Goal: Check status: Check status

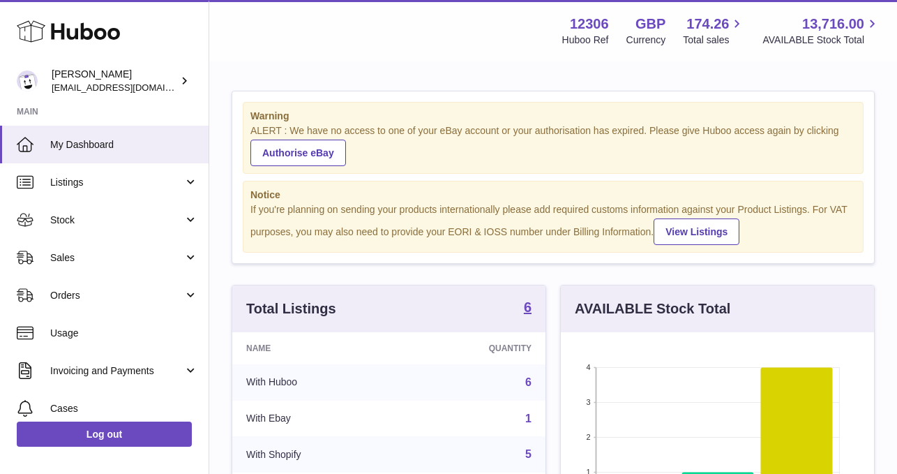
scroll to position [218, 313]
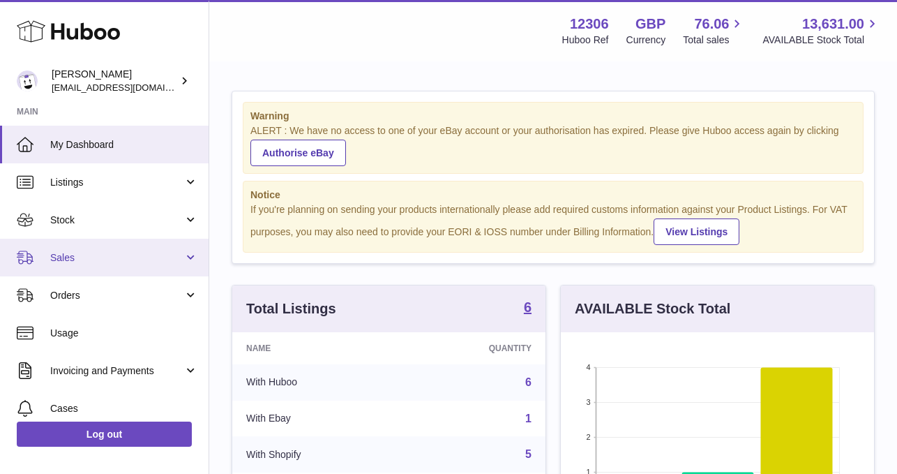
click at [93, 271] on link "Sales" at bounding box center [104, 258] width 209 height 38
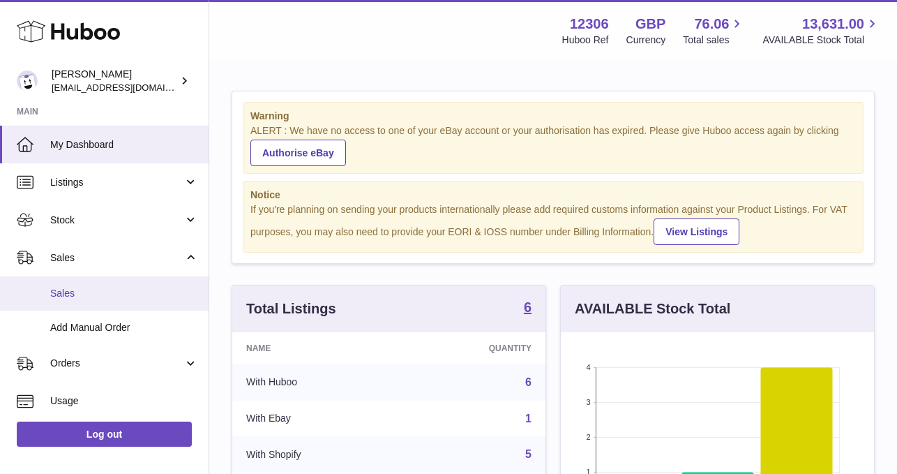
click at [92, 296] on span "Sales" at bounding box center [124, 293] width 148 height 13
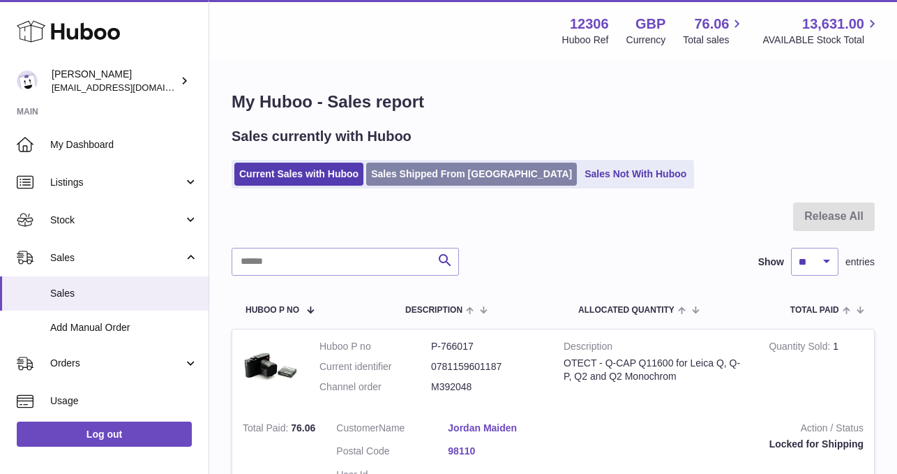
click at [416, 176] on link "Sales Shipped From [GEOGRAPHIC_DATA]" at bounding box center [471, 174] width 211 height 23
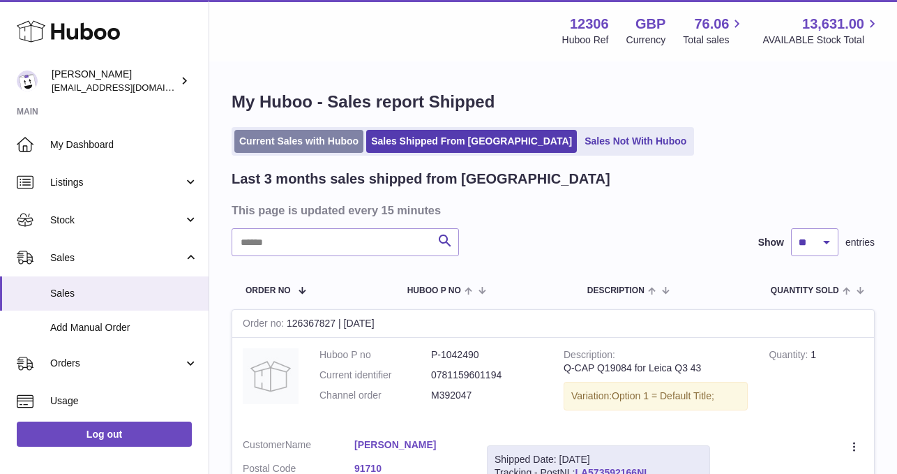
click at [310, 137] on link "Current Sales with Huboo" at bounding box center [298, 141] width 129 height 23
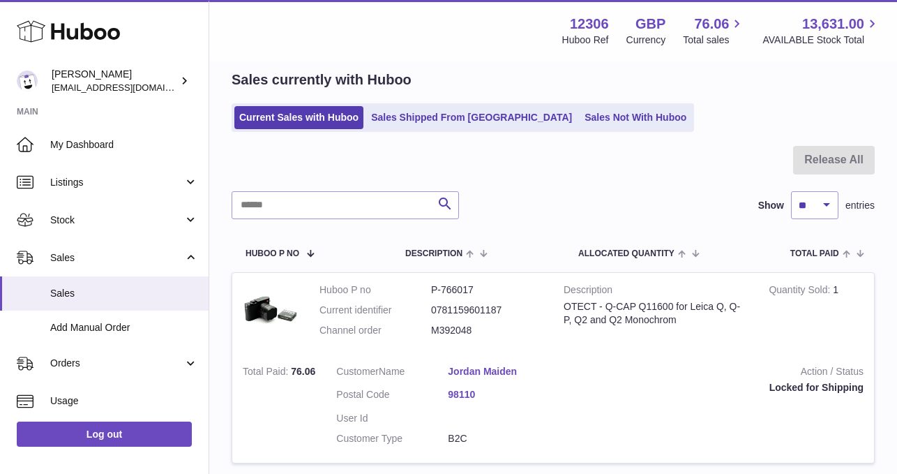
scroll to position [54, 0]
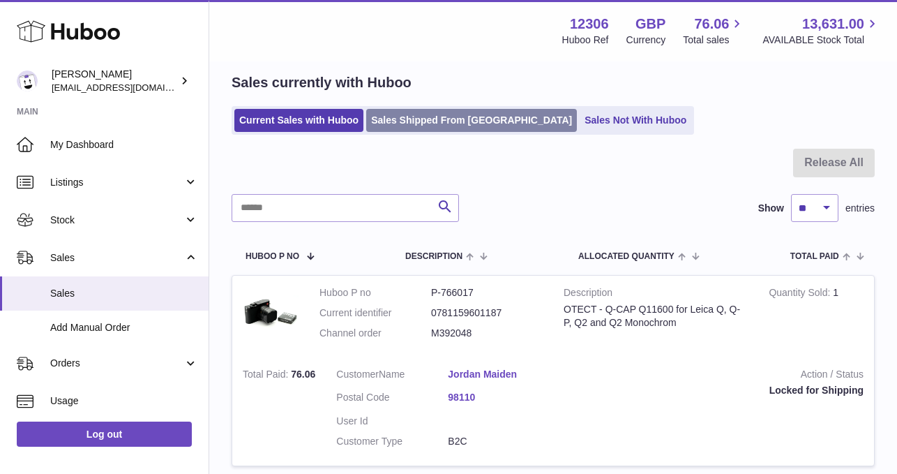
click at [423, 125] on link "Sales Shipped From [GEOGRAPHIC_DATA]" at bounding box center [471, 120] width 211 height 23
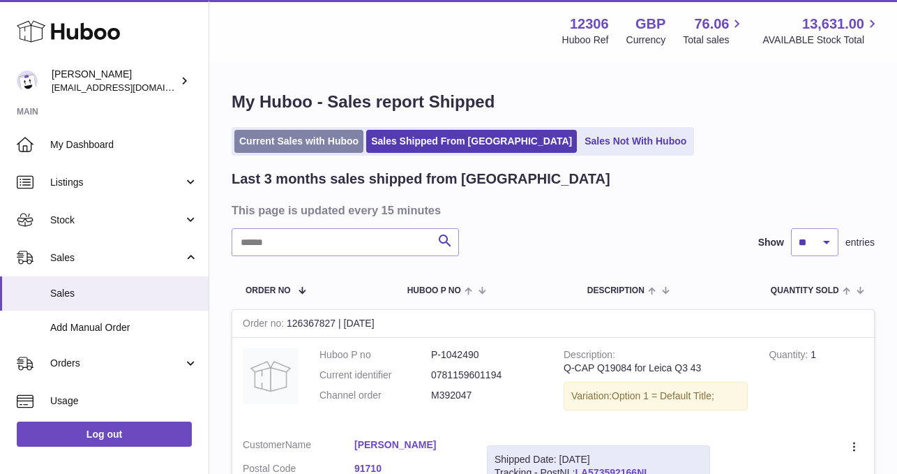
click at [293, 145] on link "Current Sales with Huboo" at bounding box center [298, 141] width 129 height 23
